Goal: Transaction & Acquisition: Subscribe to service/newsletter

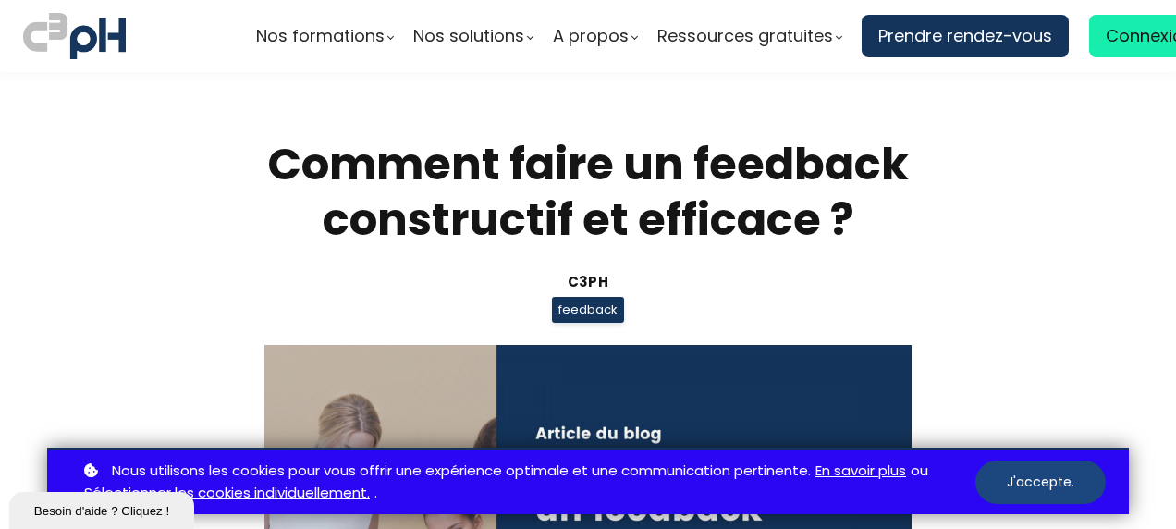
click at [987, 484] on button "J'accepte." at bounding box center [1040, 481] width 130 height 43
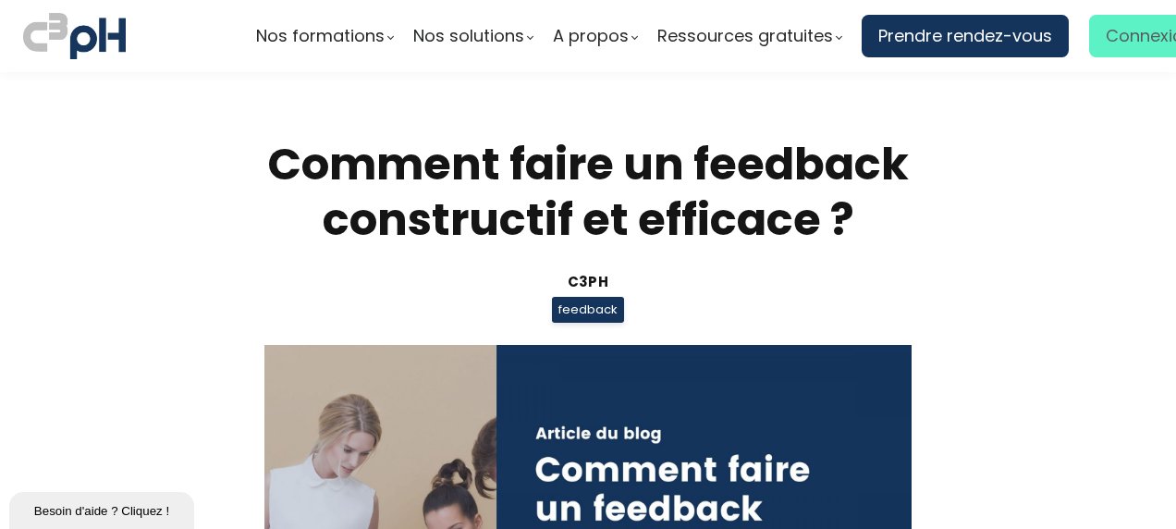
click at [1118, 35] on span "Connexion" at bounding box center [1149, 36] width 88 height 28
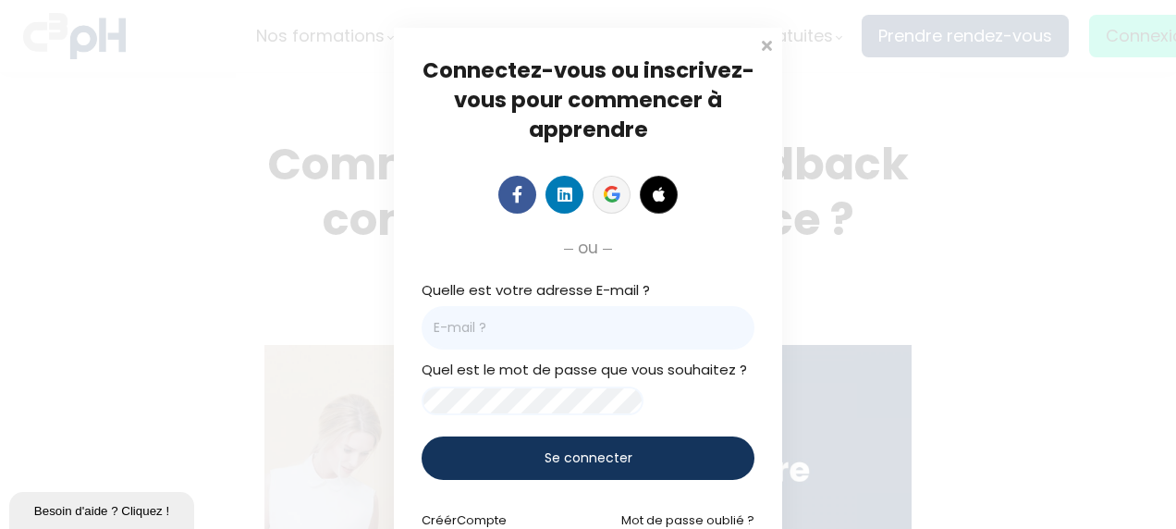
click at [609, 189] on icon at bounding box center [610, 189] width 13 height 6
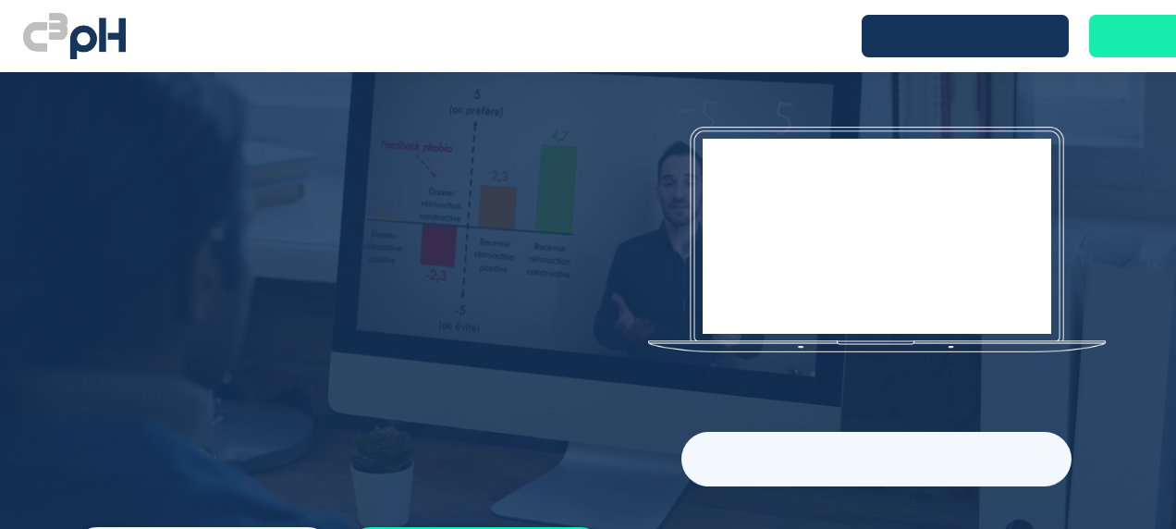
scroll to position [462, 0]
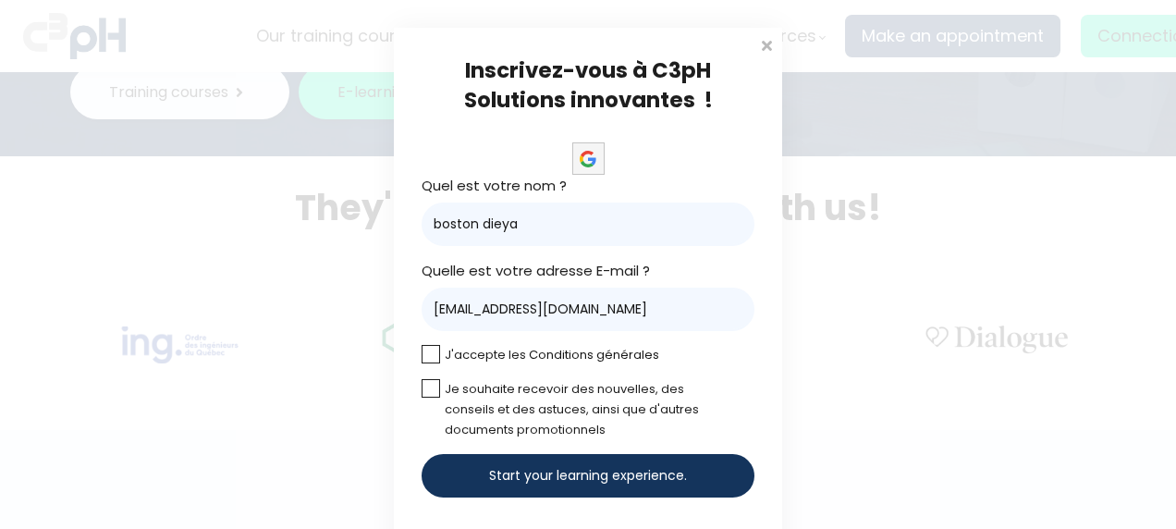
click at [421, 351] on label at bounding box center [430, 354] width 18 height 18
click at [0, 0] on input "checkbox" at bounding box center [0, 0] width 0 height 0
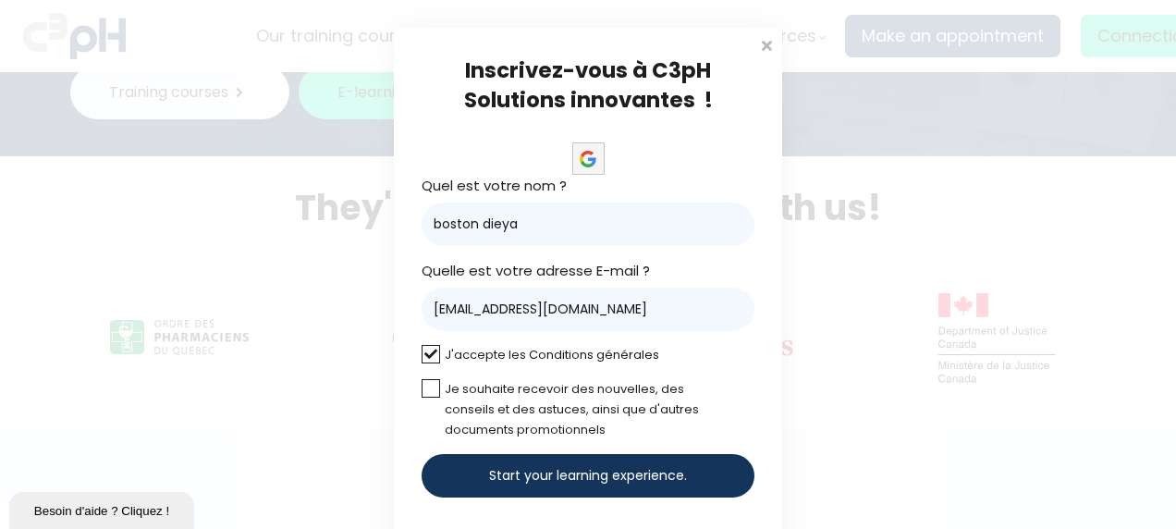
scroll to position [0, 0]
click at [429, 390] on label at bounding box center [430, 388] width 18 height 18
click at [0, 0] on input "checkbox" at bounding box center [0, 0] width 0 height 0
click at [536, 487] on div "Start your learning experience." at bounding box center [587, 475] width 333 height 43
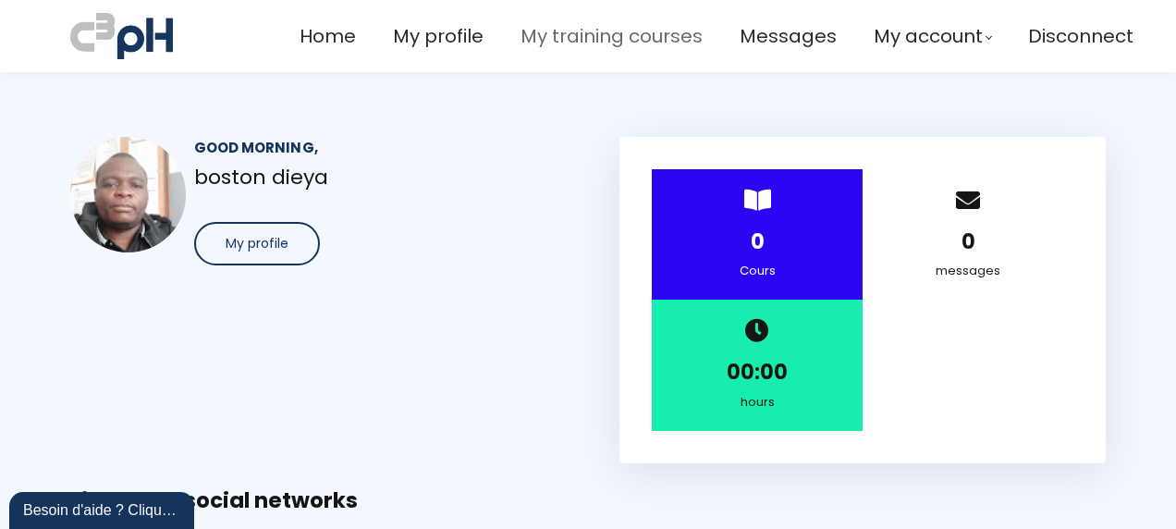
click at [592, 35] on span "My training courses" at bounding box center [611, 36] width 182 height 30
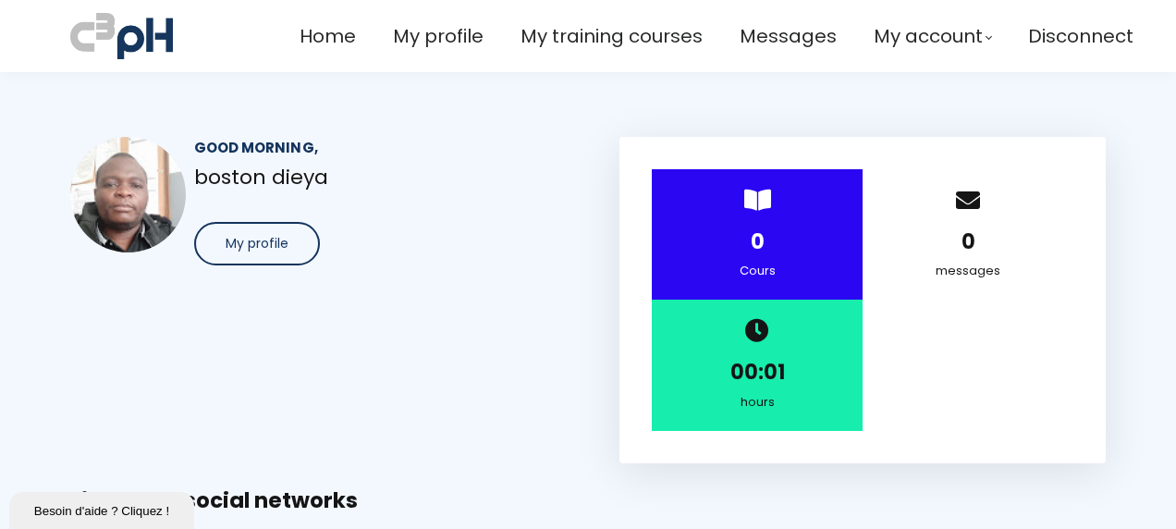
click at [462, 305] on div "Good morning, [GEOGRAPHIC_DATA] dieya My profile" at bounding box center [313, 300] width 532 height 326
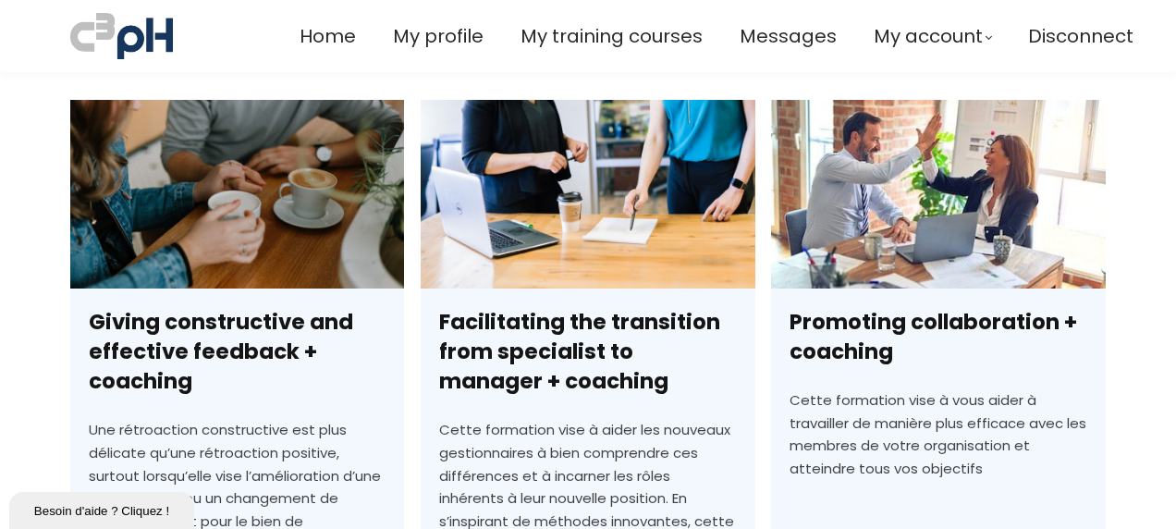
scroll to position [3882, 0]
